Goal: Information Seeking & Learning: Learn about a topic

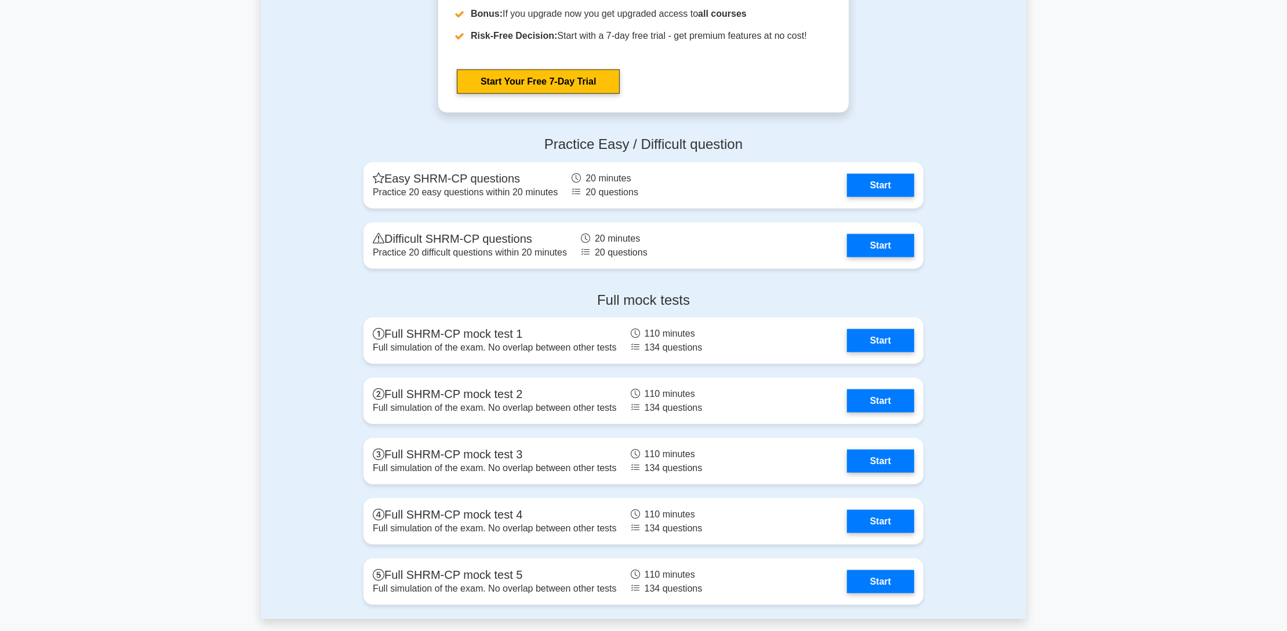
scroll to position [1739, 0]
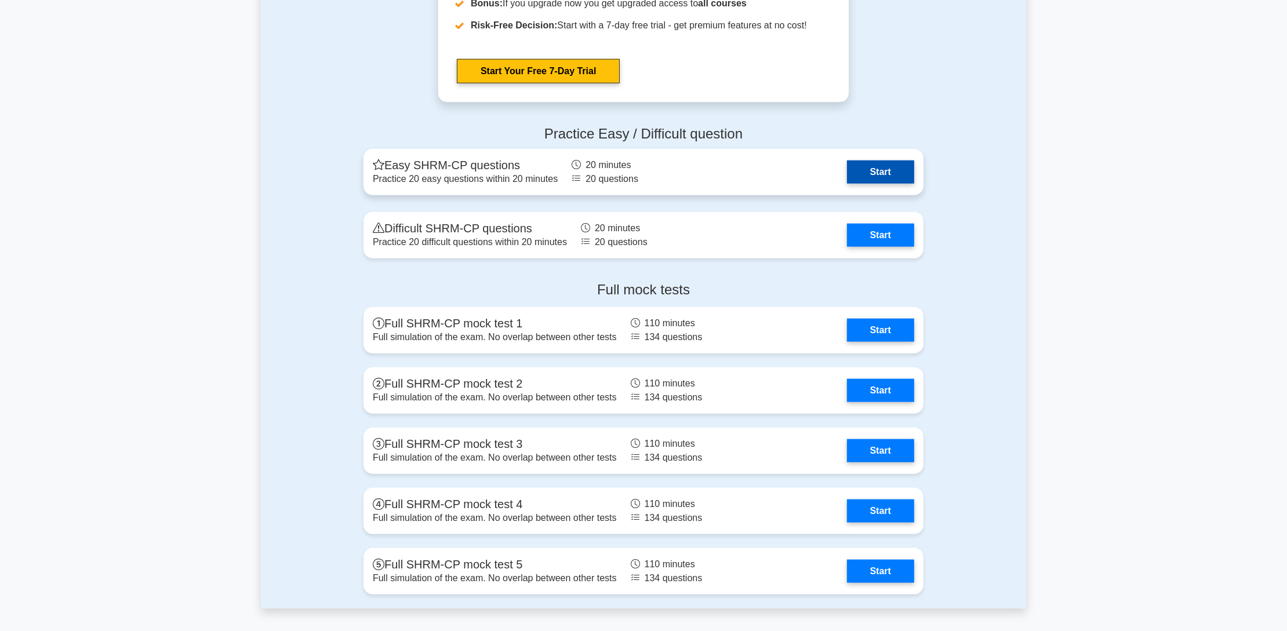
click at [869, 169] on link "Start" at bounding box center [880, 172] width 67 height 23
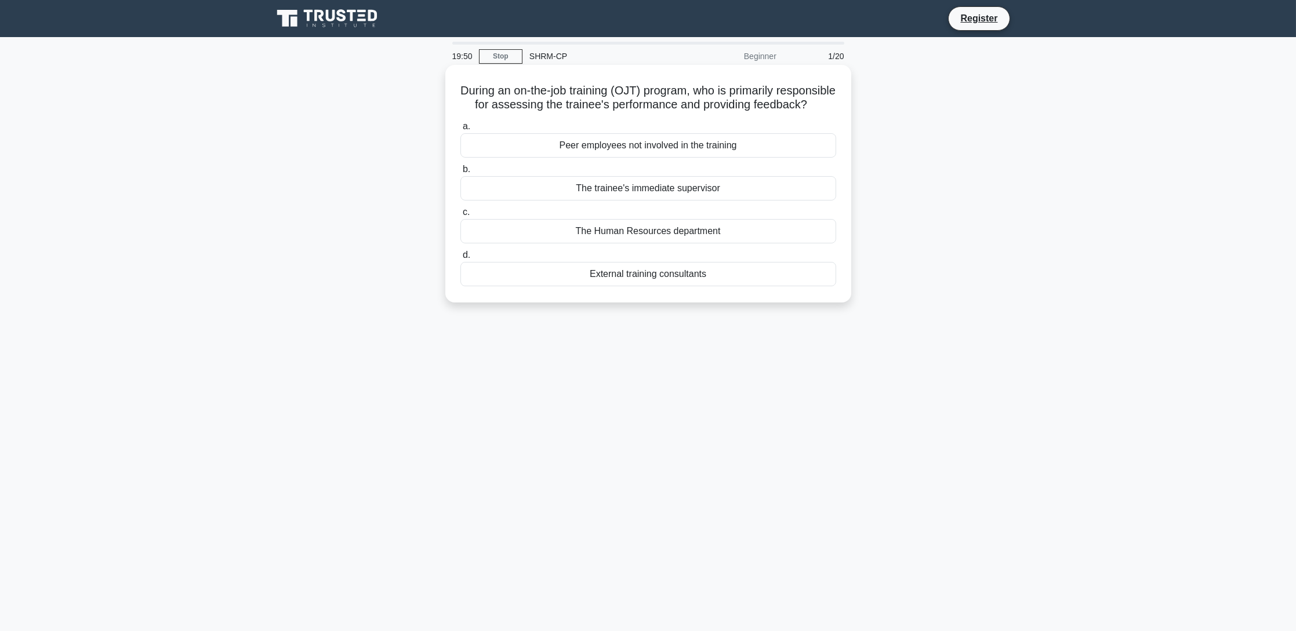
click at [717, 201] on div "The trainee's immediate supervisor" at bounding box center [648, 188] width 376 height 24
click at [460, 173] on input "b. The trainee's immediate supervisor" at bounding box center [460, 170] width 0 height 8
click at [716, 228] on div "Hierarchy Culture" at bounding box center [648, 231] width 376 height 24
click at [460, 216] on input "c. Hierarchy Culture" at bounding box center [460, 213] width 0 height 8
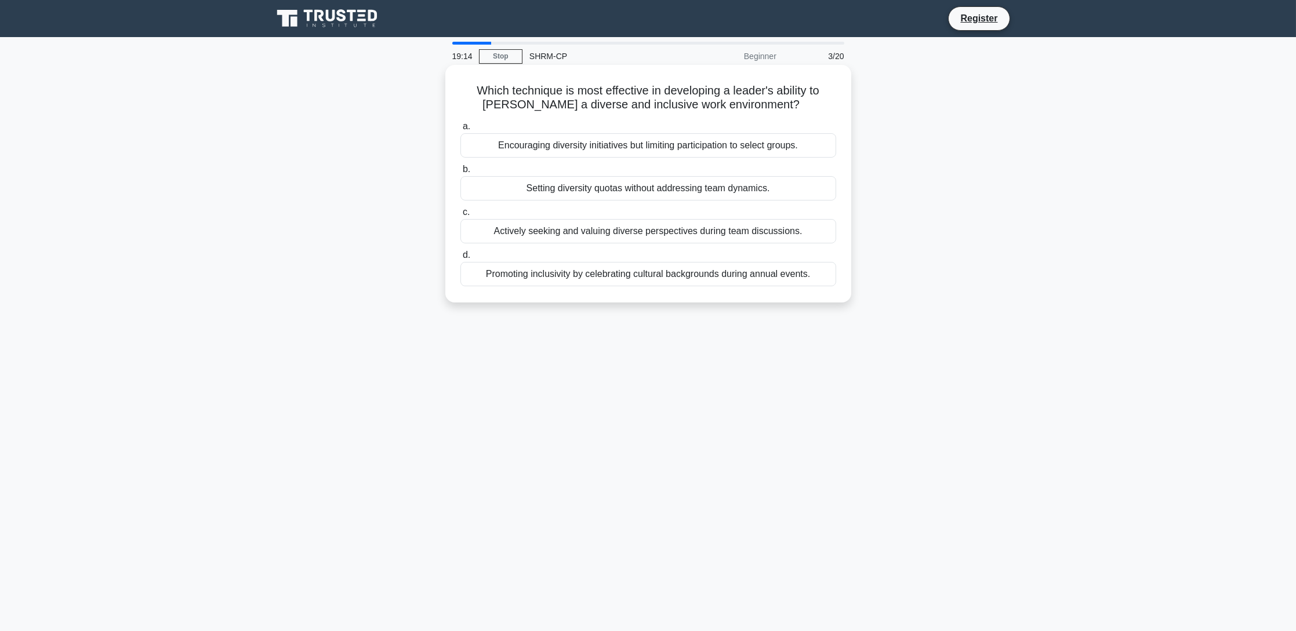
click at [735, 232] on div "Actively seeking and valuing diverse perspectives during team discussions." at bounding box center [648, 231] width 376 height 24
click at [460, 216] on input "c. Actively seeking and valuing diverse perspectives during team discussions." at bounding box center [460, 213] width 0 height 8
click at [803, 275] on div "To represent all members of the bargaining unit impartially and without discrim…" at bounding box center [648, 274] width 376 height 24
click at [460, 259] on input "d. To represent all members of the bargaining unit impartially and without disc…" at bounding box center [460, 256] width 0 height 8
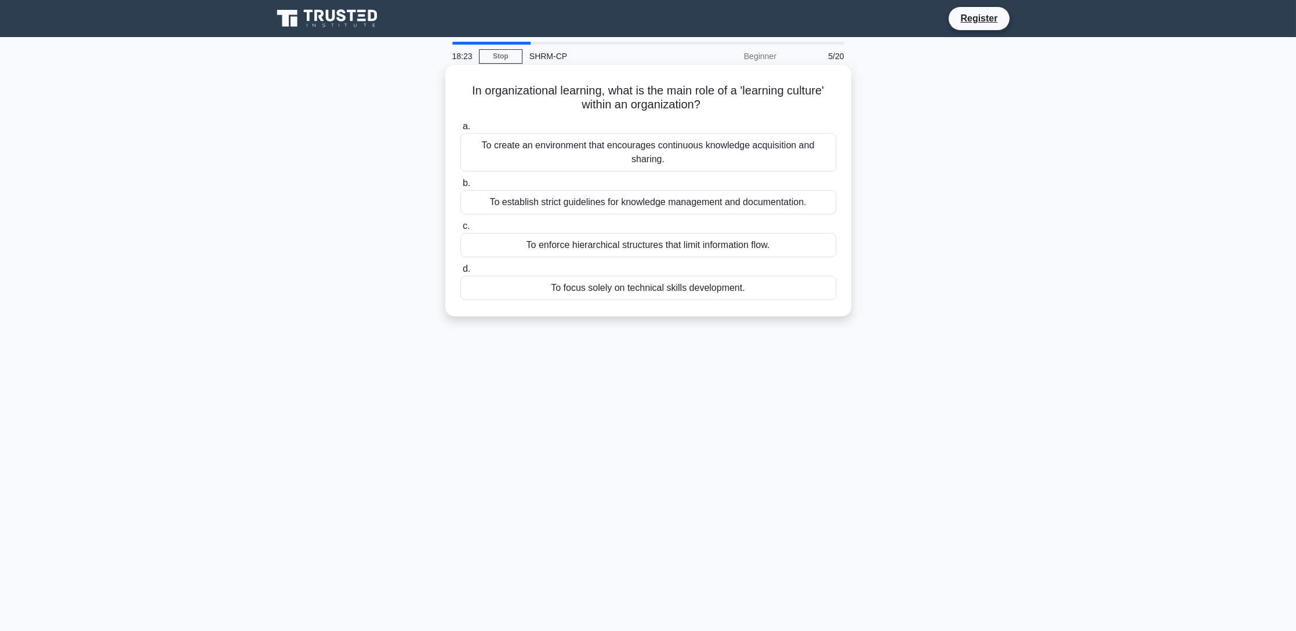
click at [666, 148] on div "To create an environment that encourages continuous knowledge acquisition and s…" at bounding box center [648, 152] width 376 height 38
click at [460, 130] on input "a. To create an environment that encourages continuous knowledge acquisition an…" at bounding box center [460, 127] width 0 height 8
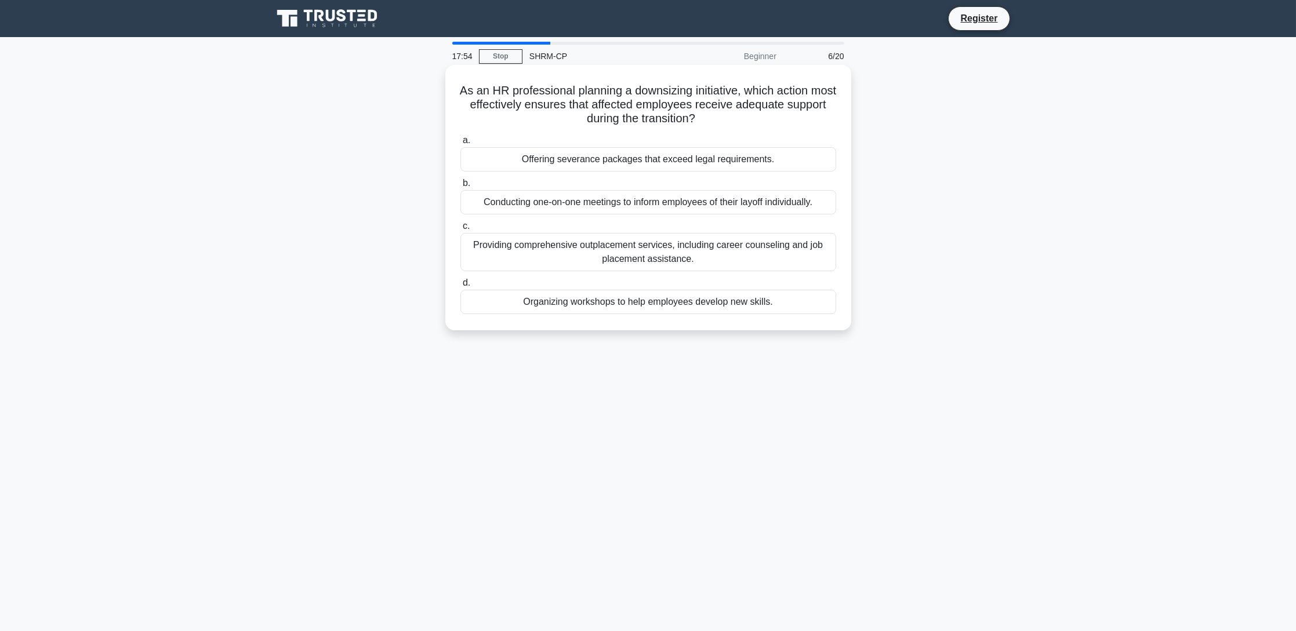
click at [778, 256] on div "Providing comprehensive outplacement services, including career counseling and …" at bounding box center [648, 252] width 376 height 38
click at [460, 230] on input "c. Providing comprehensive outplacement services, including career counseling a…" at bounding box center [460, 227] width 0 height 8
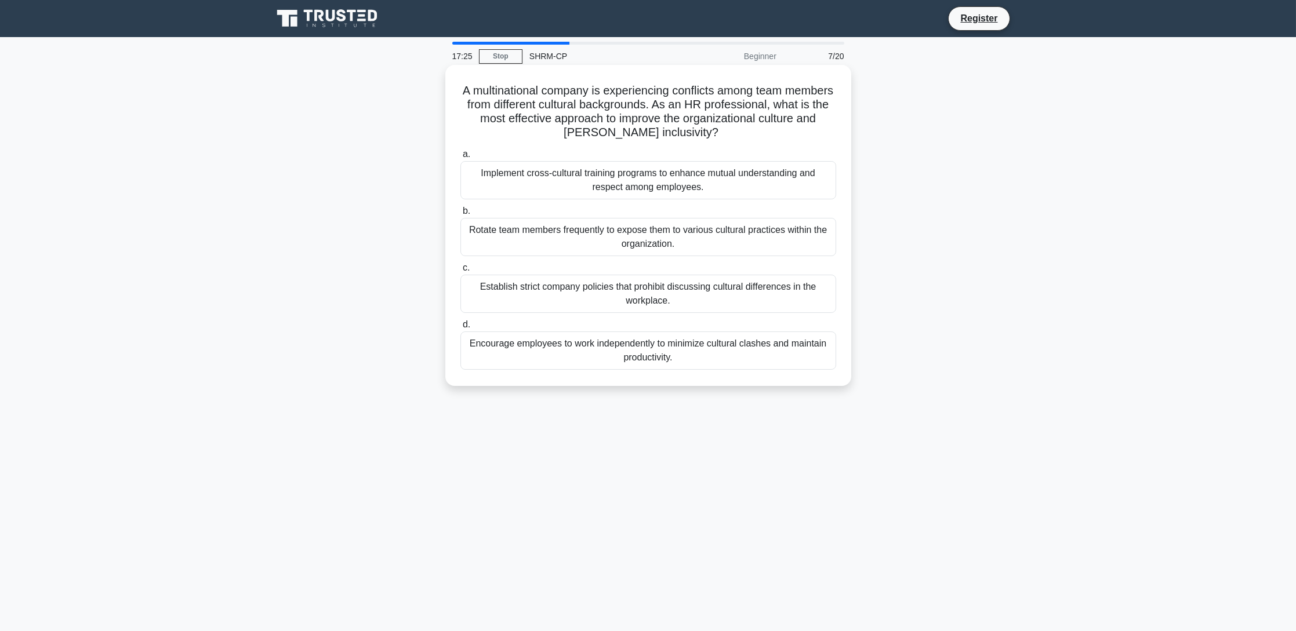
click at [630, 184] on div "Implement cross-cultural training programs to enhance mutual understanding and …" at bounding box center [648, 180] width 376 height 38
click at [460, 158] on input "a. Implement cross-cultural training programs to enhance mutual understanding a…" at bounding box center [460, 155] width 0 height 8
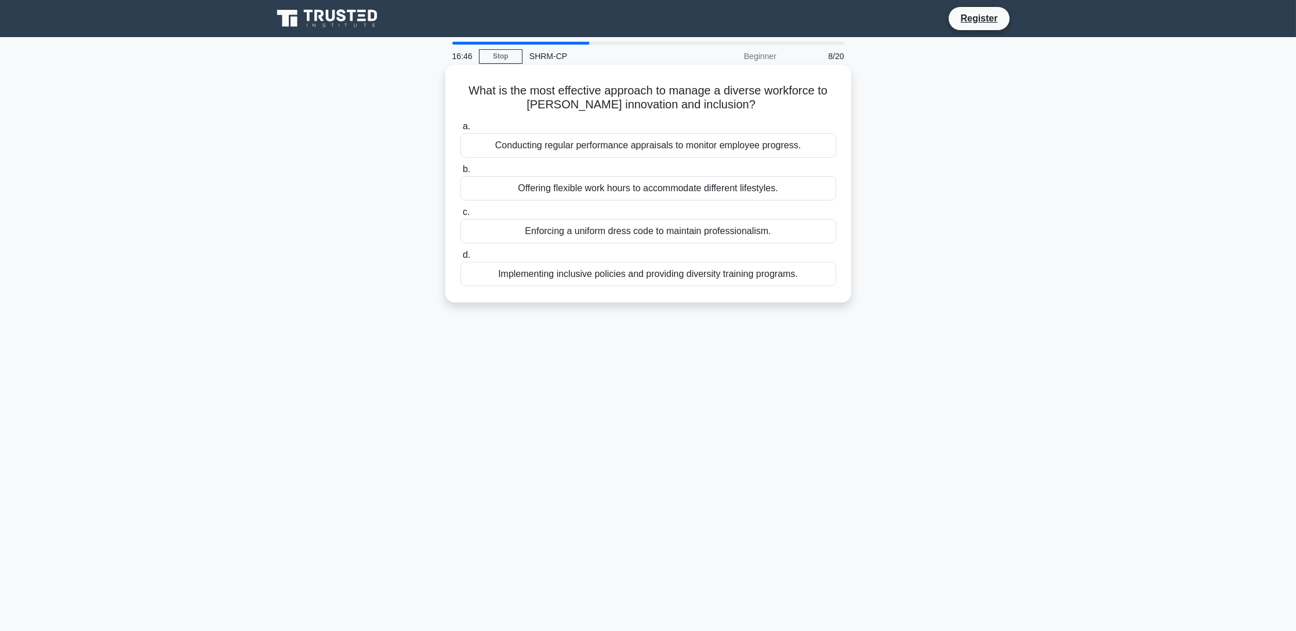
click at [623, 193] on div "Offering flexible work hours to accommodate different lifestyles." at bounding box center [648, 188] width 376 height 24
click at [460, 173] on input "b. Offering flexible work hours to accommodate different lifestyles." at bounding box center [460, 170] width 0 height 8
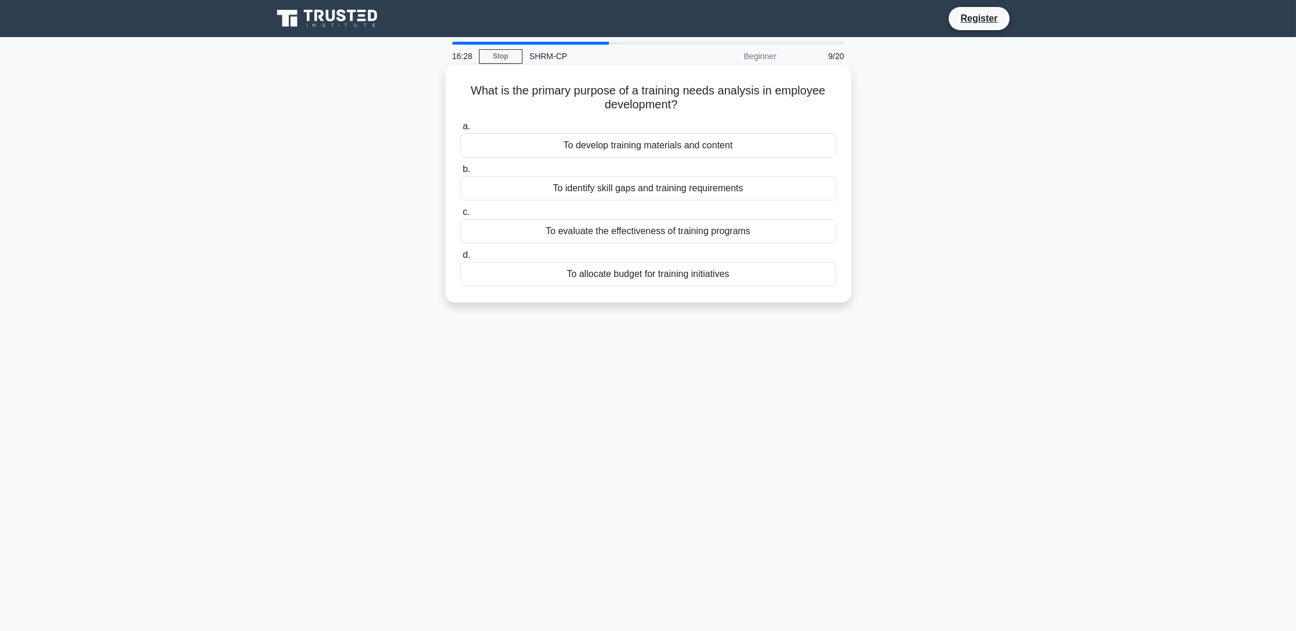
click at [735, 184] on div "To identify skill gaps and training requirements" at bounding box center [648, 188] width 376 height 24
click at [460, 173] on input "b. To identify skill gaps and training requirements" at bounding box center [460, 170] width 0 height 8
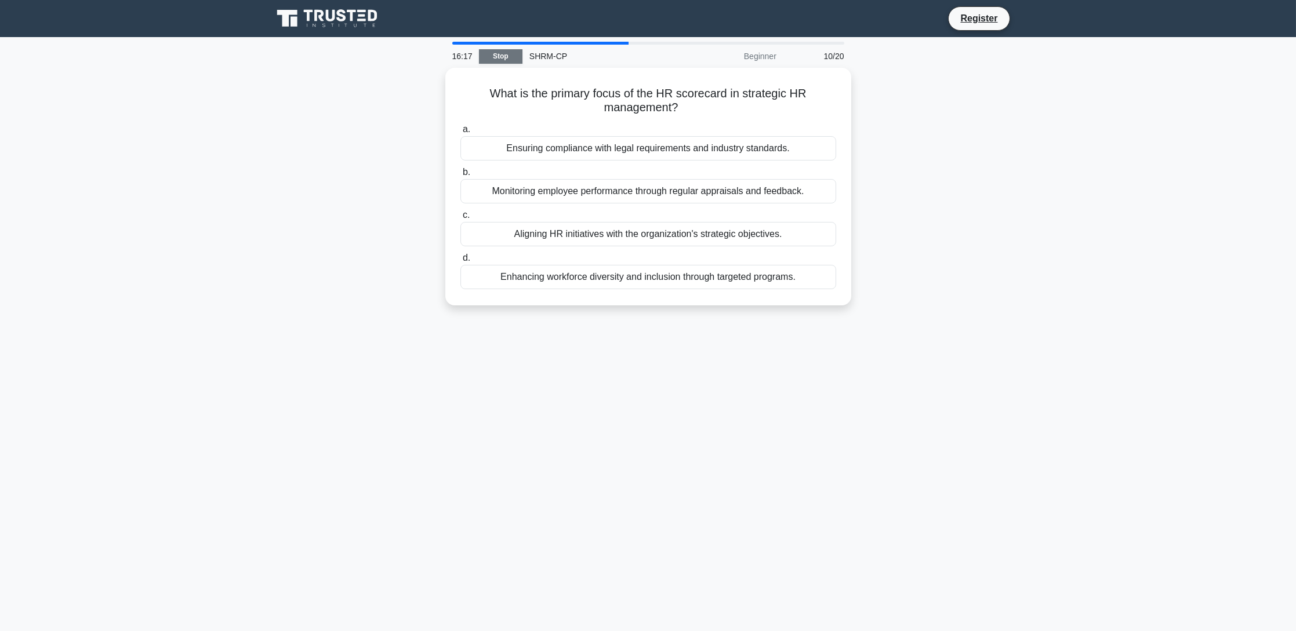
click at [489, 56] on link "Stop" at bounding box center [500, 56] width 43 height 14
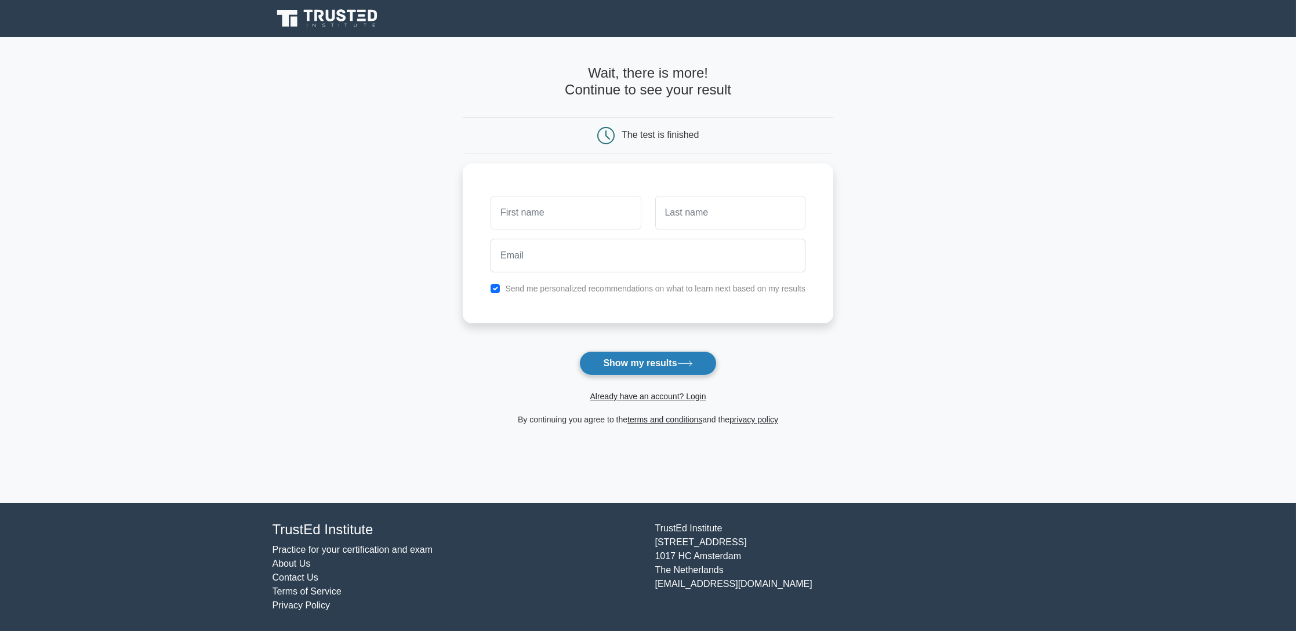
click at [688, 360] on button "Show my results" at bounding box center [647, 363] width 137 height 24
click at [530, 284] on label "Send me personalized recommendations on what to learn next based on my results" at bounding box center [655, 285] width 300 height 9
click at [495, 288] on input "checkbox" at bounding box center [495, 285] width 9 height 9
checkbox input "false"
